Goal: Task Accomplishment & Management: Use online tool/utility

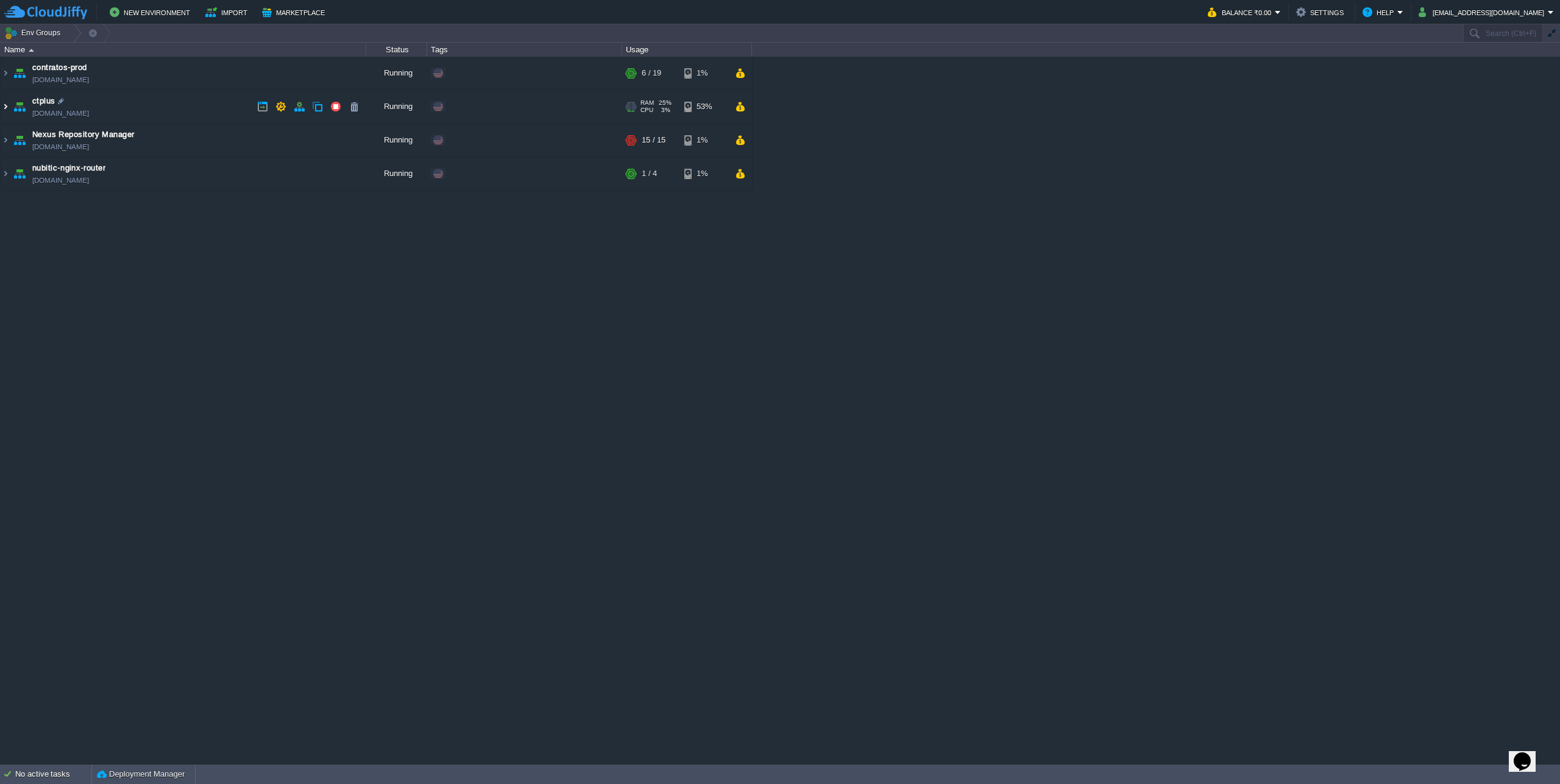
click at [8, 110] on img at bounding box center [6, 106] width 10 height 33
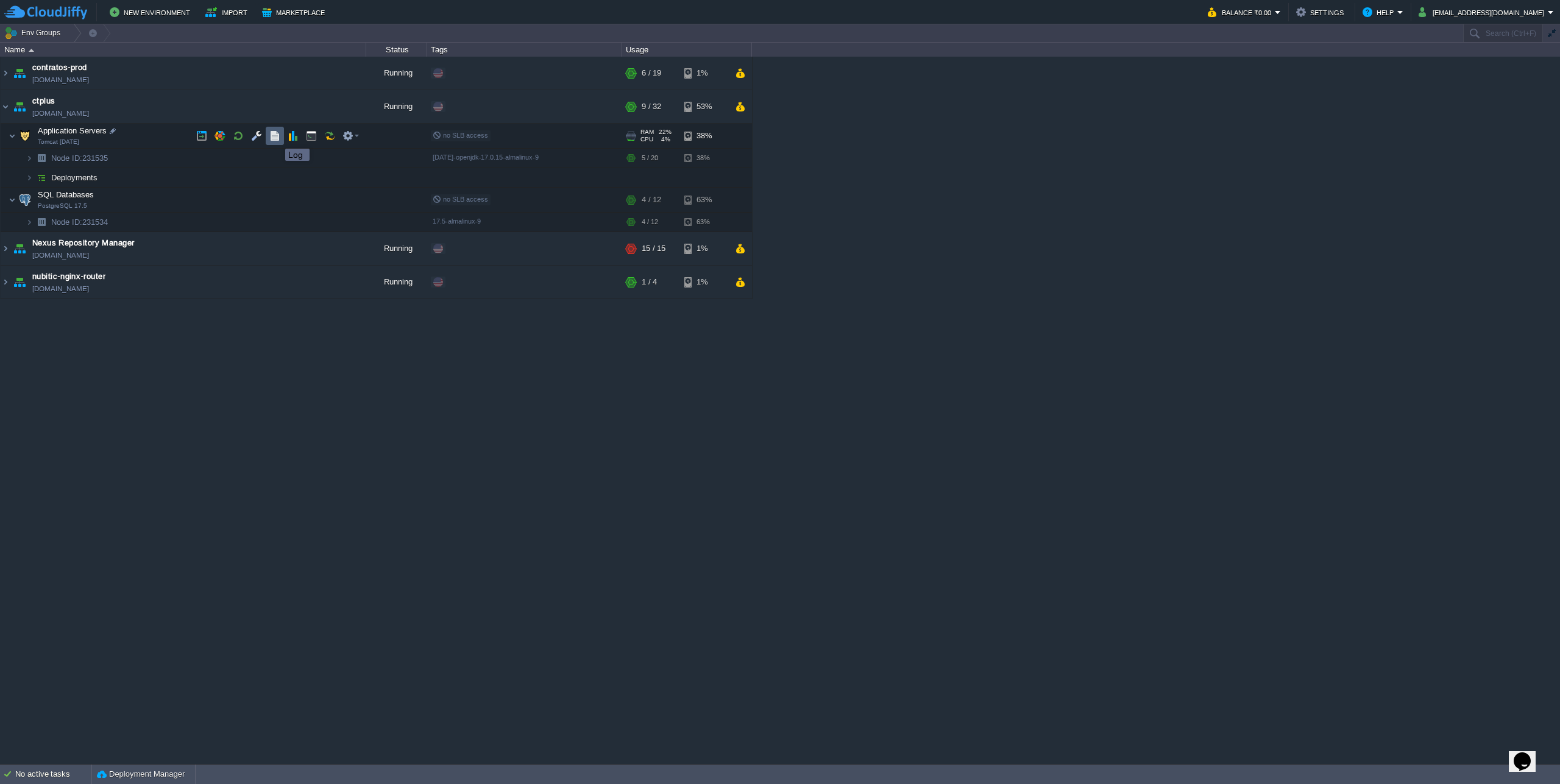
click at [276, 138] on button "button" at bounding box center [275, 135] width 11 height 11
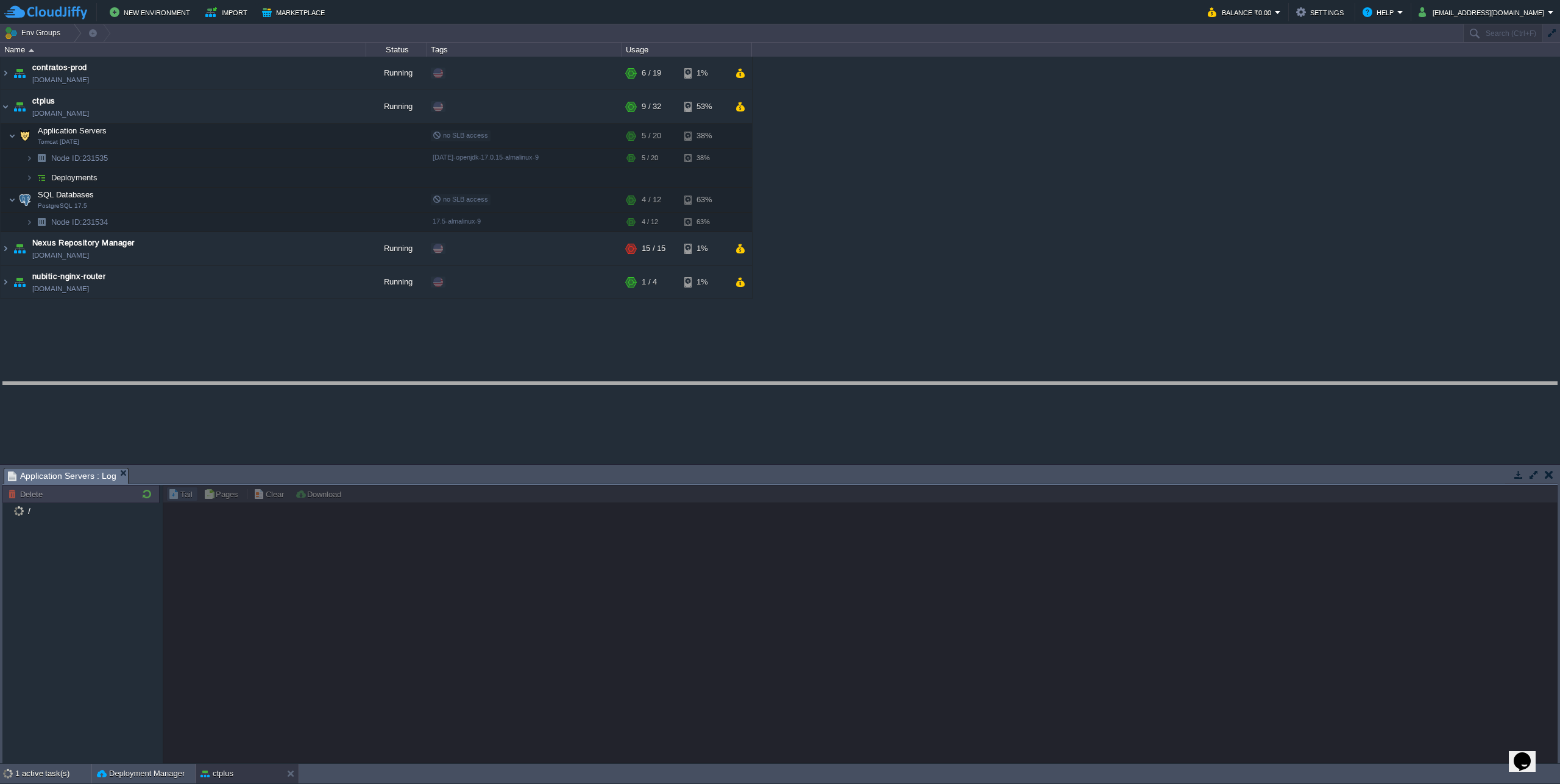
drag, startPoint x: 197, startPoint y: 472, endPoint x: 201, endPoint y: 386, distance: 86.1
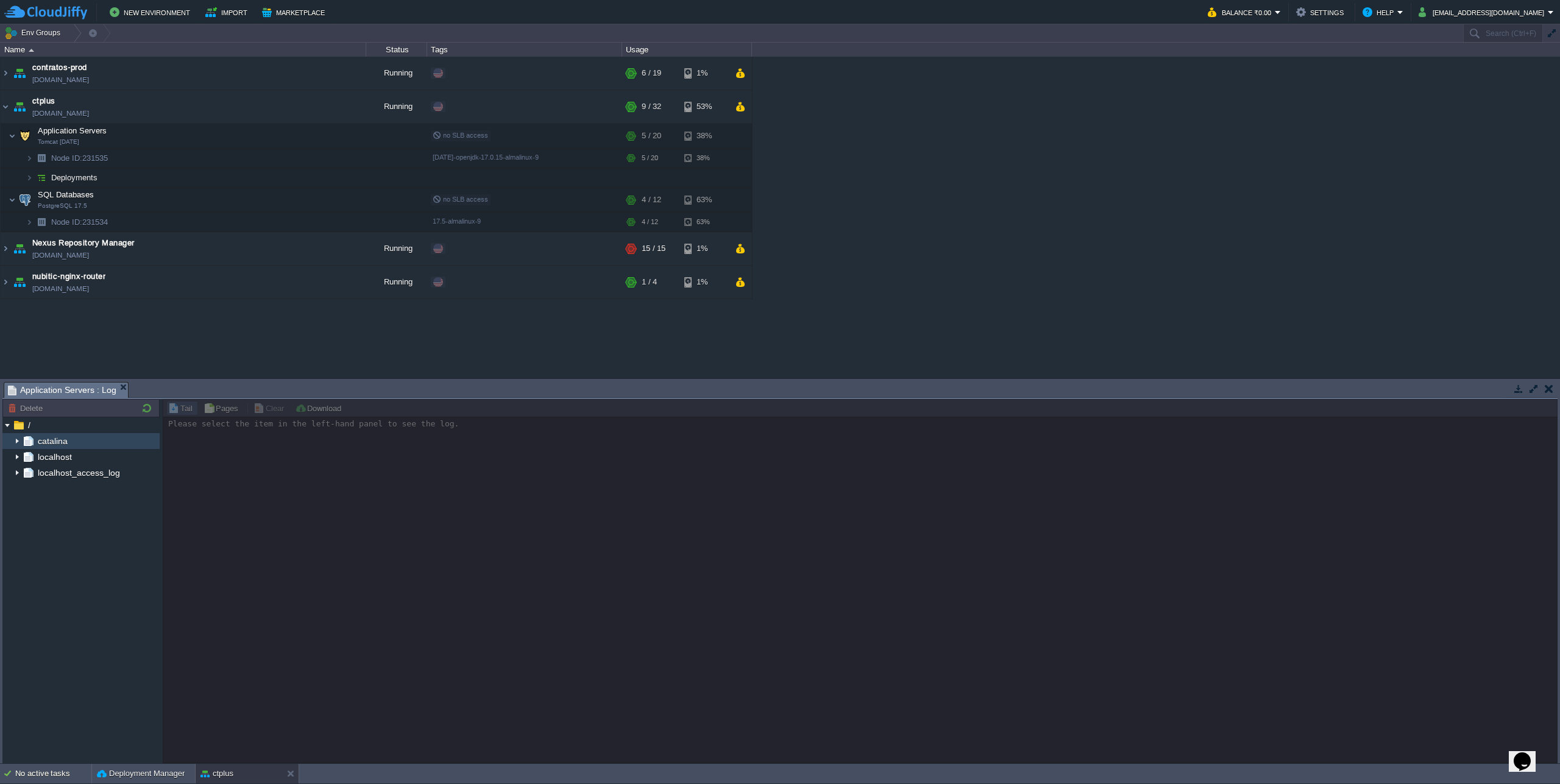
click at [15, 441] on img at bounding box center [17, 440] width 10 height 16
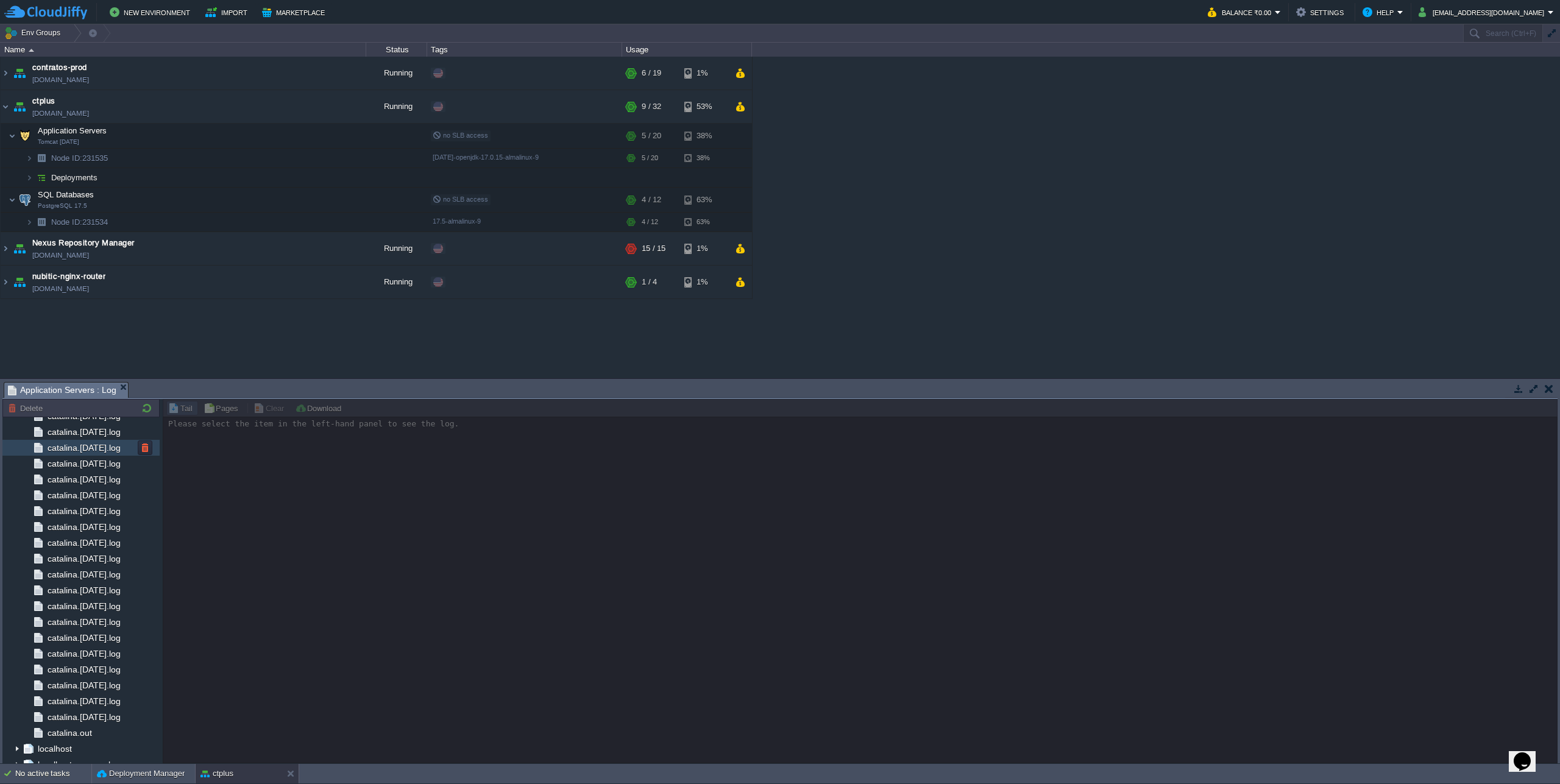
scroll to position [542, 0]
click at [67, 724] on span "catalina.out" at bounding box center [69, 722] width 49 height 11
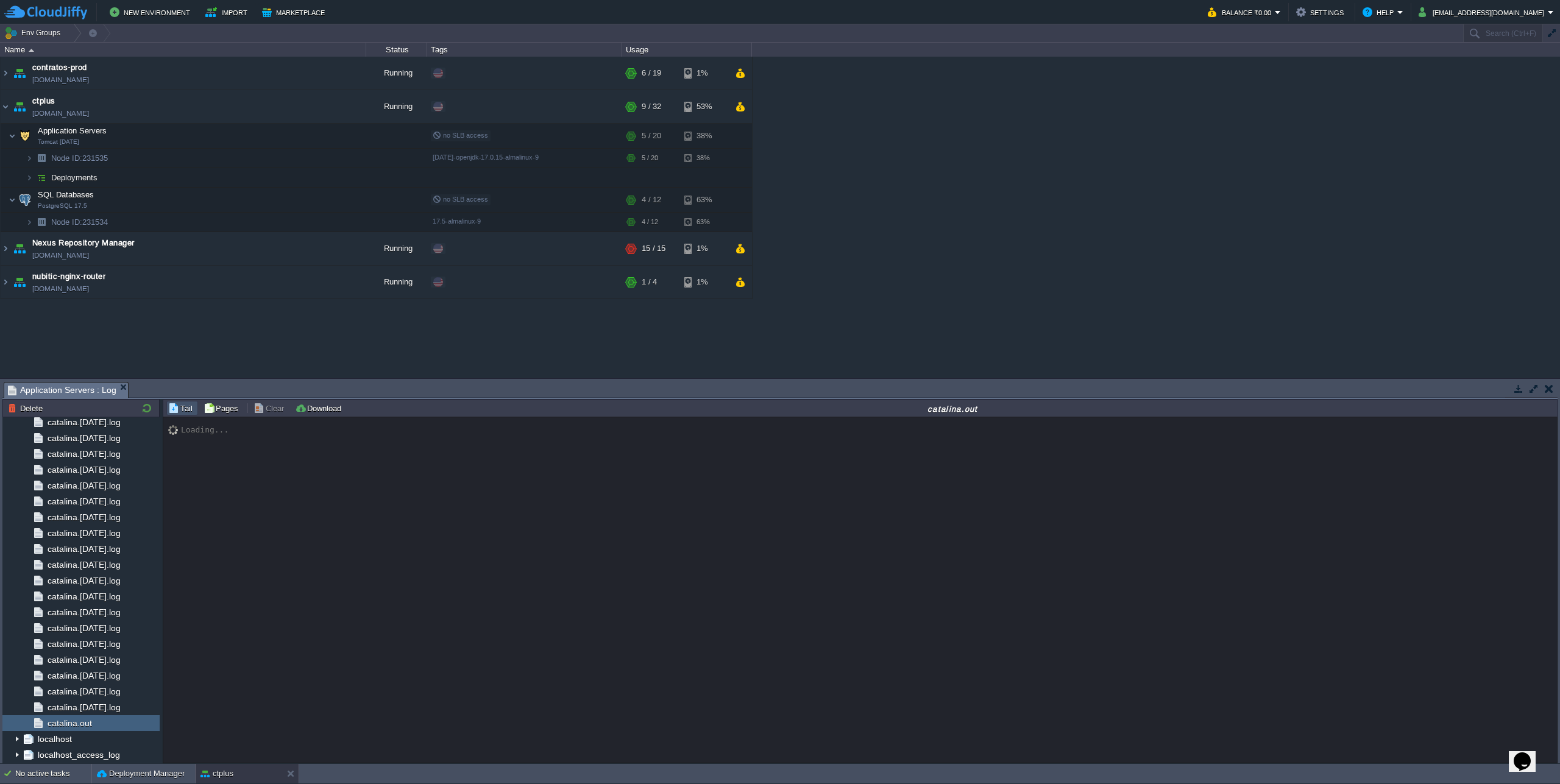
click at [1533, 388] on button "button" at bounding box center [1533, 388] width 11 height 11
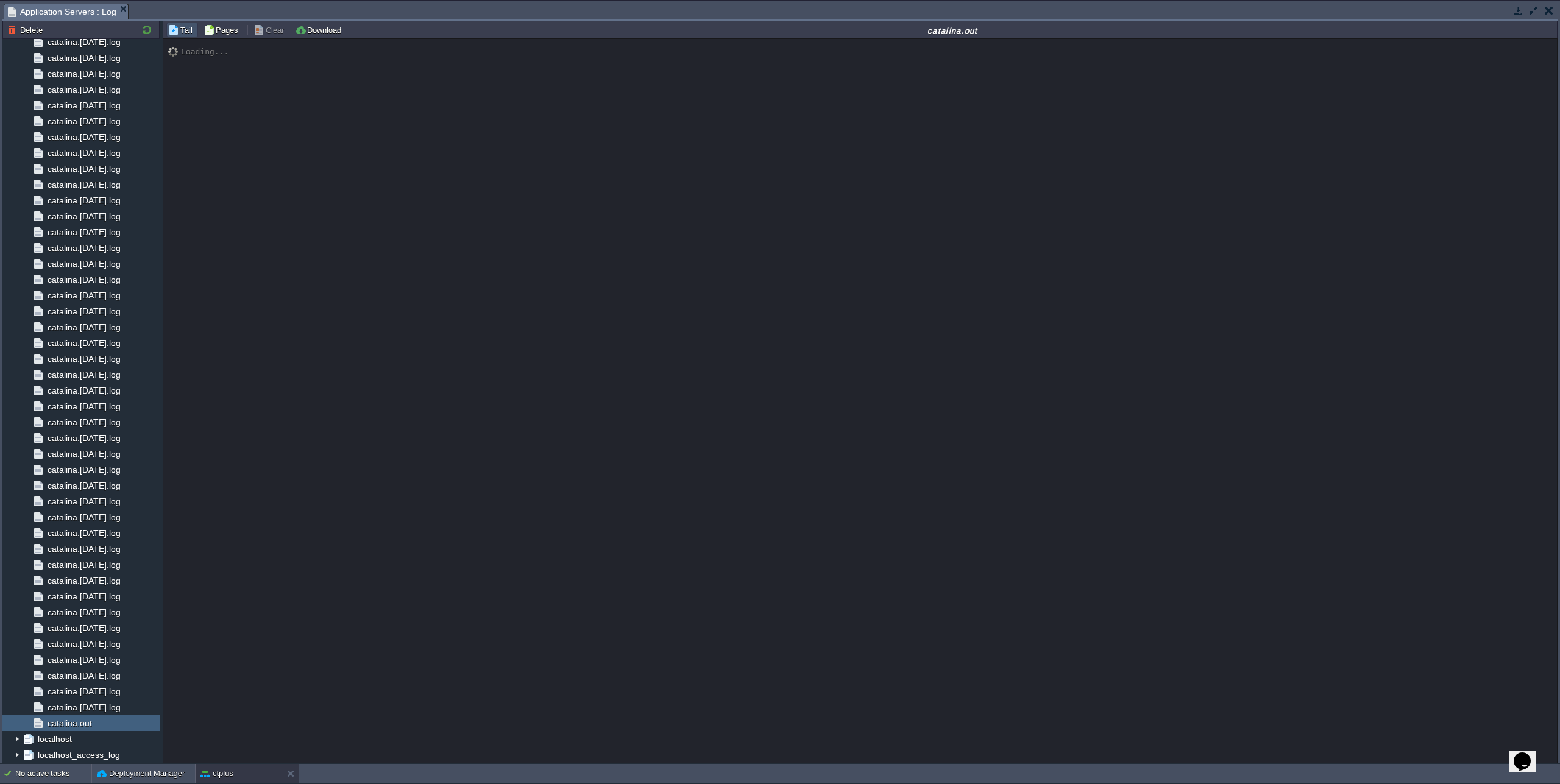
scroll to position [10349, 0]
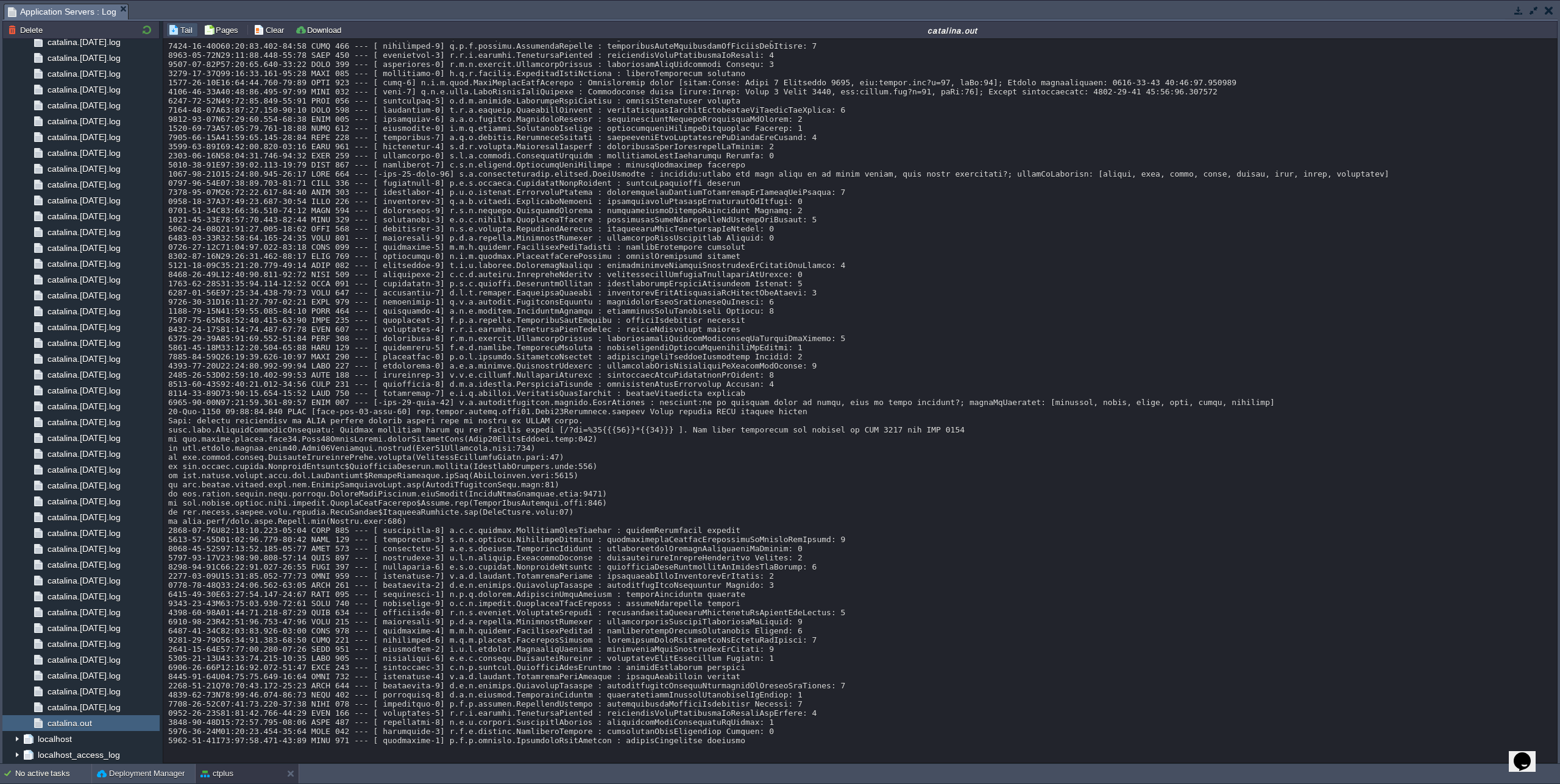
drag, startPoint x: 701, startPoint y: 216, endPoint x: 1004, endPoint y: 214, distance: 303.0
copy div "cuando era [PERSON_NAME] de un abuso sexual, como puedo trabajarlo?"
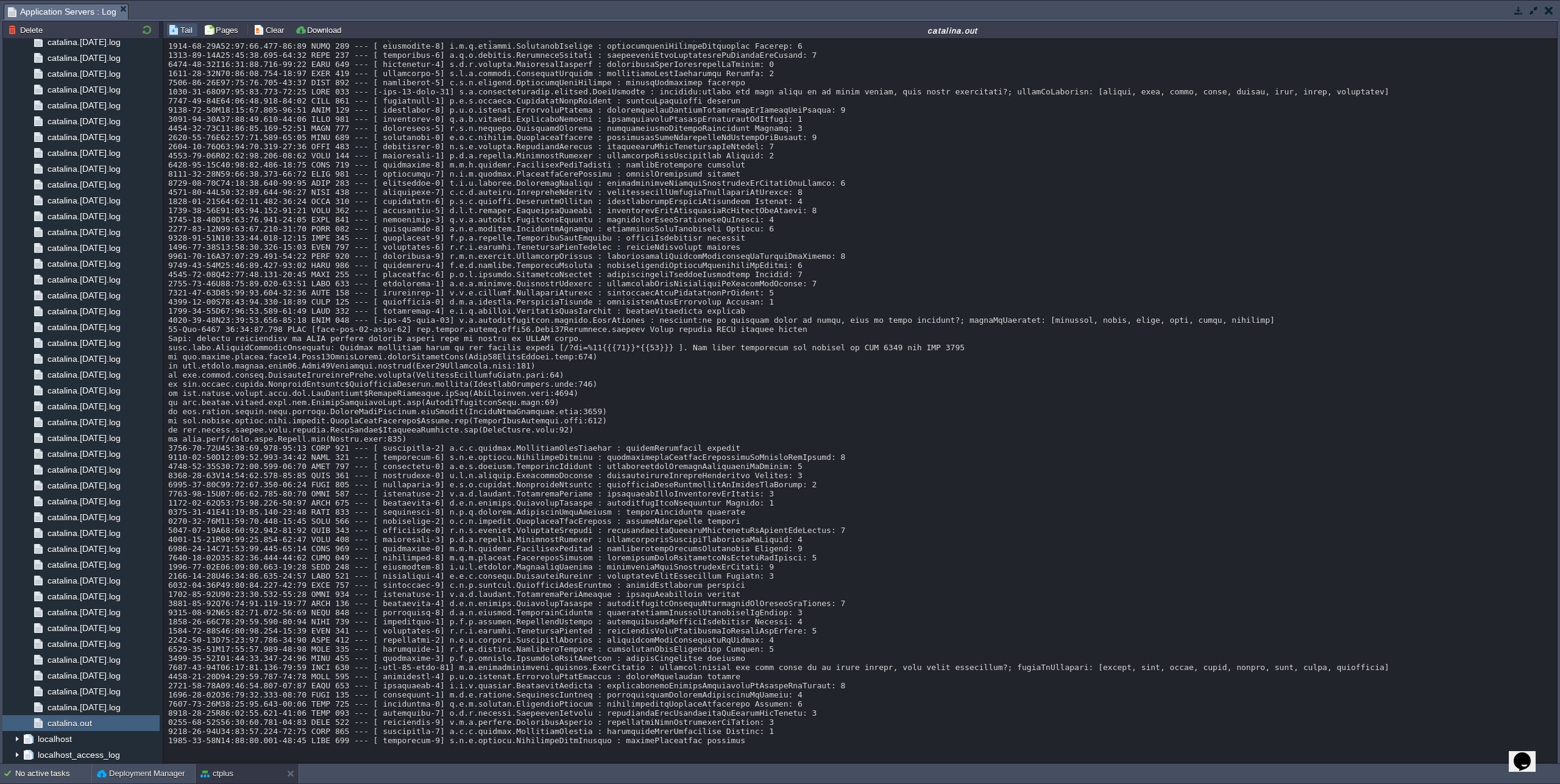
scroll to position [10448, 0]
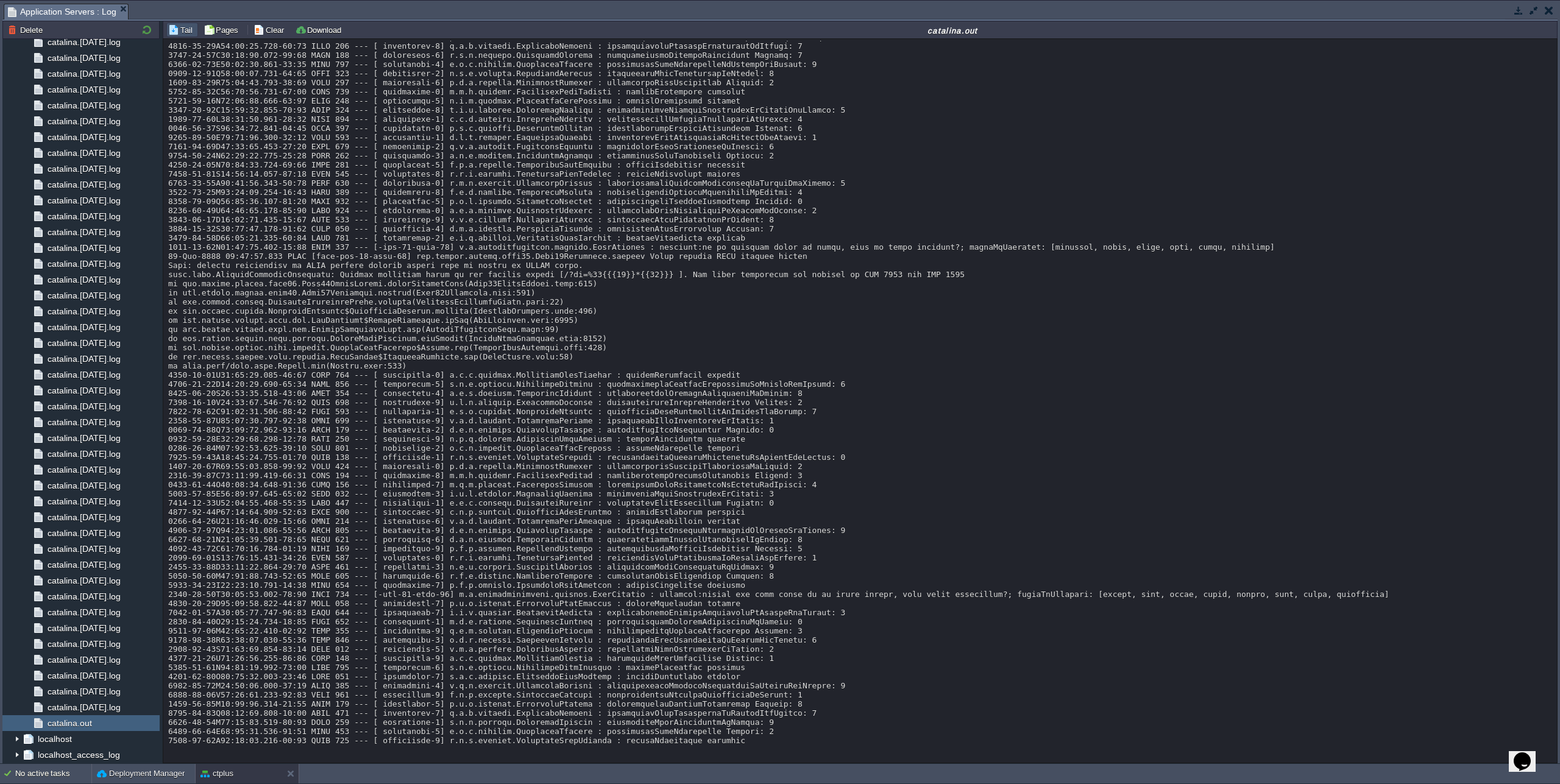
scroll to position [10536, 0]
